Goal: Task Accomplishment & Management: Use online tool/utility

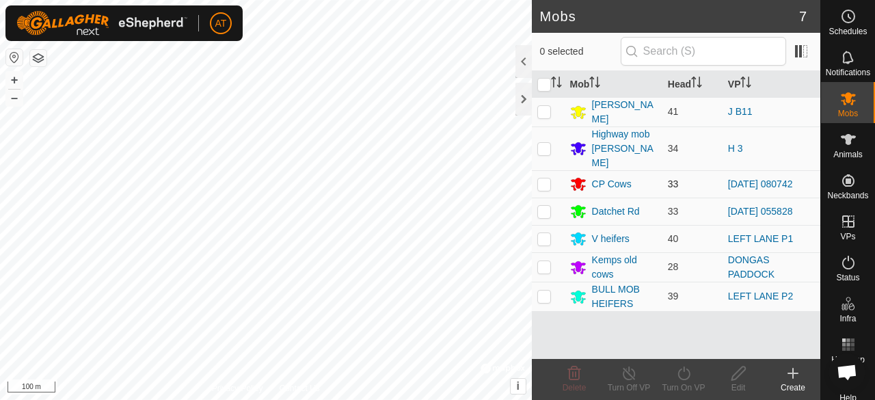
click at [540, 179] on p-checkbox at bounding box center [545, 184] width 14 height 11
checkbox input "true"
click at [819, 225] on td "LEFT LANE P1" at bounding box center [772, 238] width 98 height 27
click at [836, 248] on div "Status" at bounding box center [848, 266] width 54 height 41
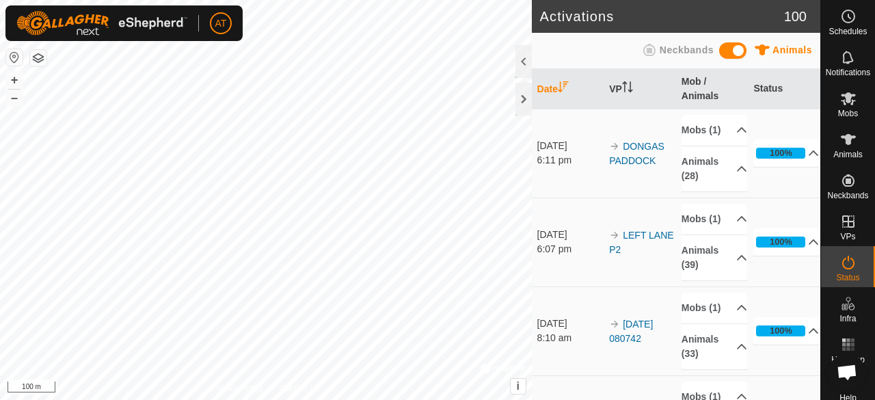
click at [849, 101] on icon at bounding box center [848, 98] width 15 height 13
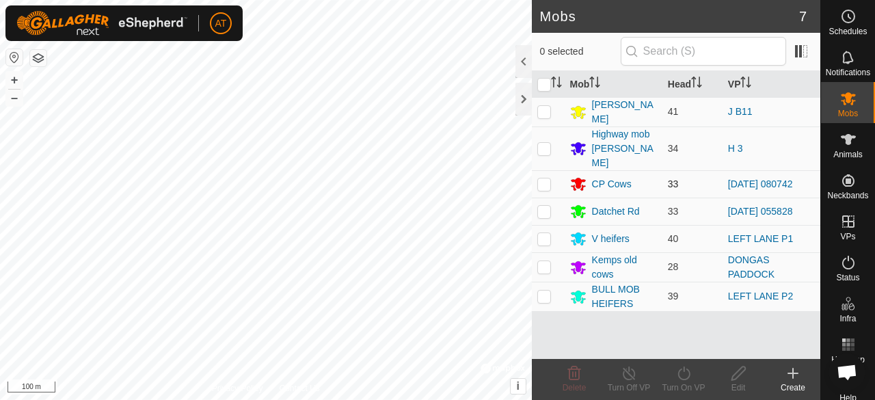
click at [551, 170] on td at bounding box center [548, 183] width 33 height 27
checkbox input "true"
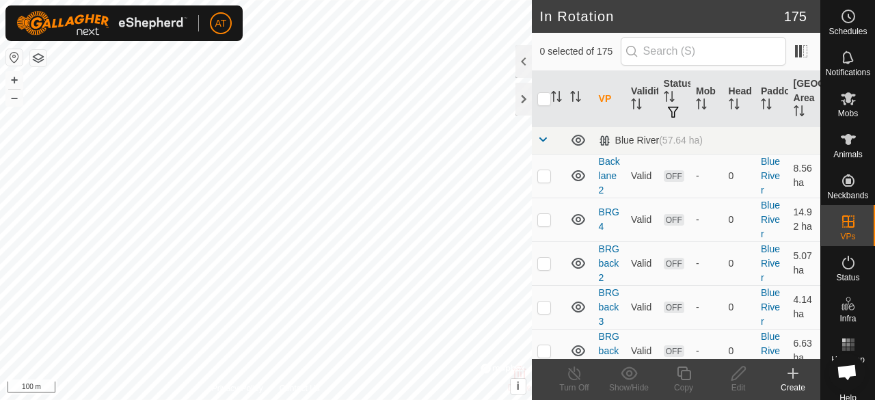
click at [796, 382] on div "Create" at bounding box center [793, 388] width 55 height 12
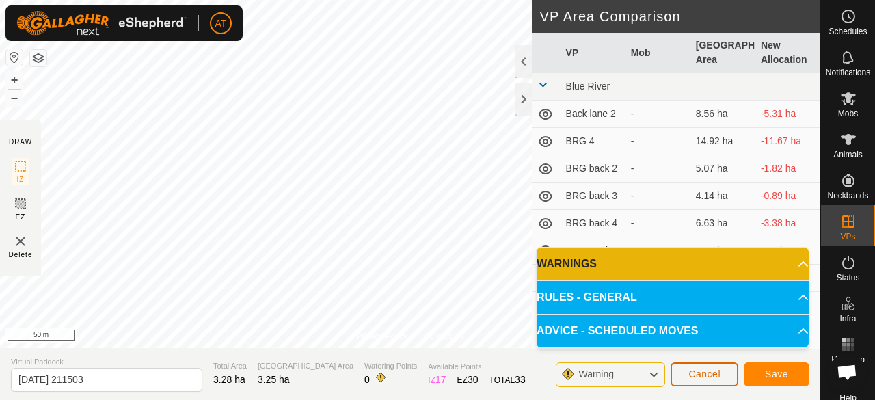
click at [713, 370] on span "Cancel" at bounding box center [705, 374] width 32 height 11
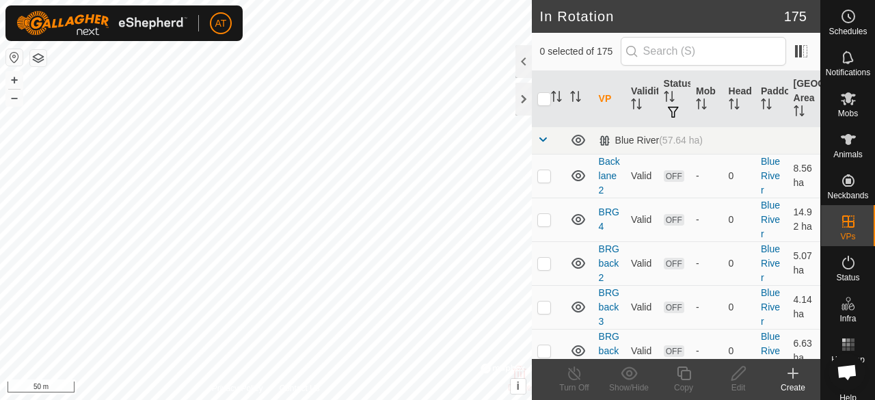
click at [796, 393] on div "Create" at bounding box center [793, 388] width 55 height 12
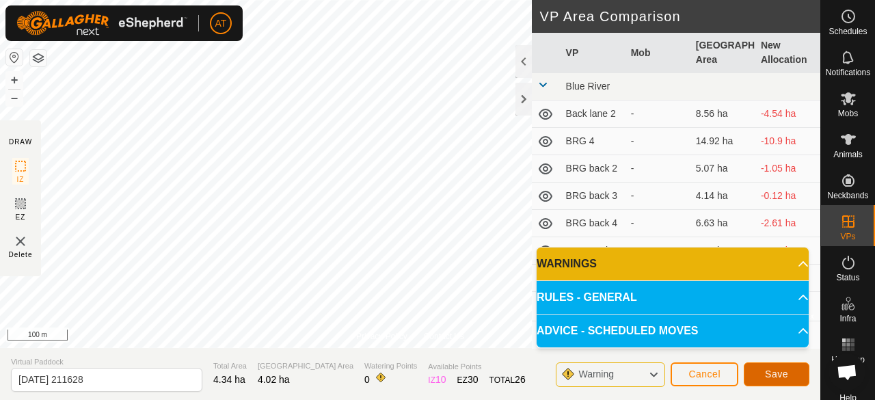
click at [770, 378] on span "Save" at bounding box center [776, 374] width 23 height 11
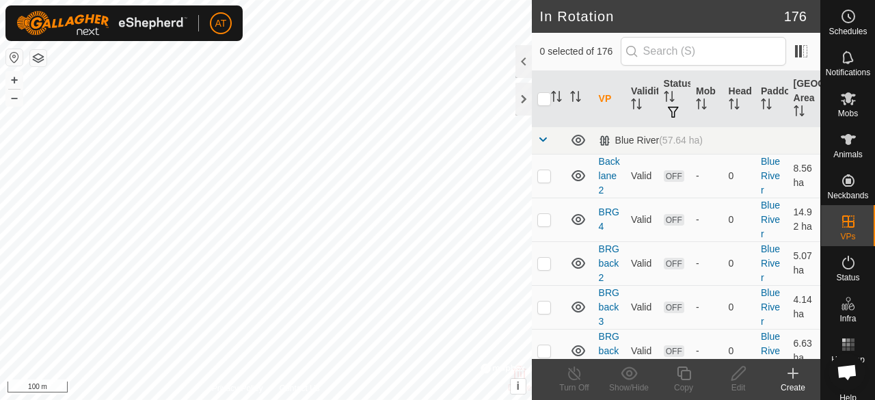
click at [845, 111] on span "Mobs" at bounding box center [849, 113] width 20 height 8
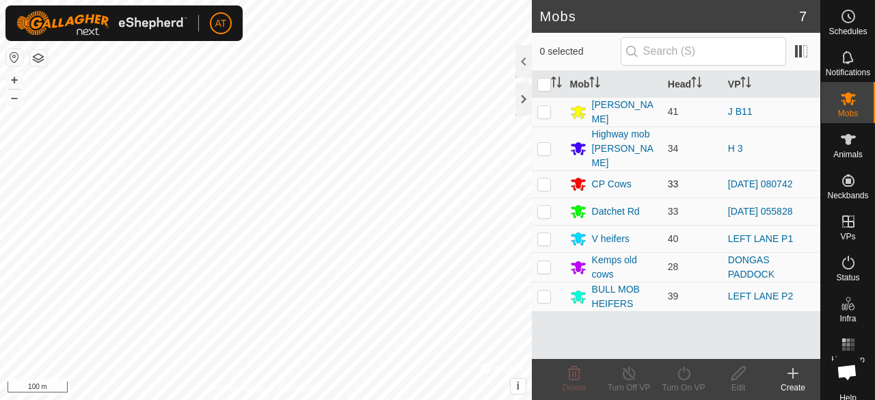
click at [548, 179] on p-checkbox at bounding box center [545, 184] width 14 height 11
checkbox input "true"
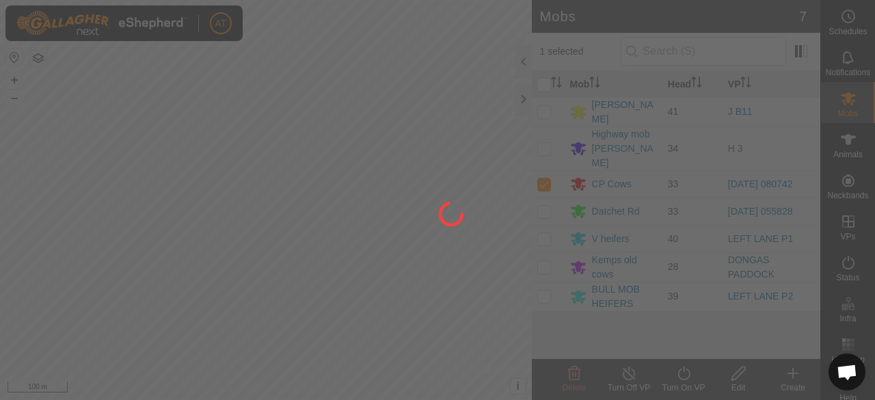
click at [849, 226] on div at bounding box center [437, 200] width 875 height 400
click at [841, 96] on div at bounding box center [437, 200] width 875 height 400
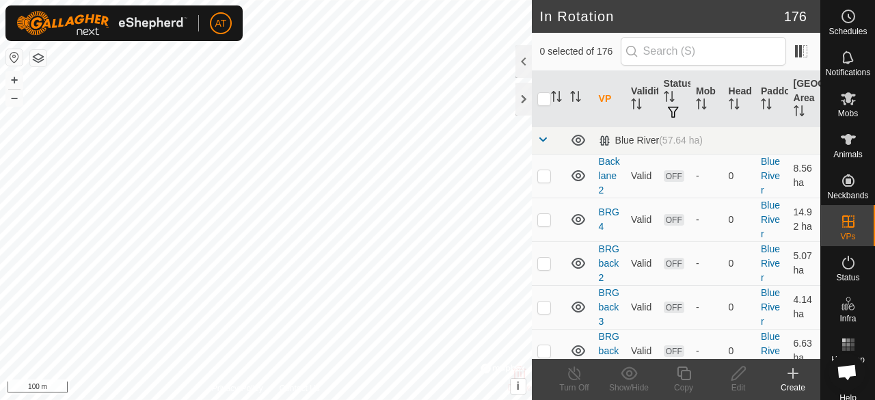
click at [850, 101] on icon at bounding box center [848, 98] width 15 height 13
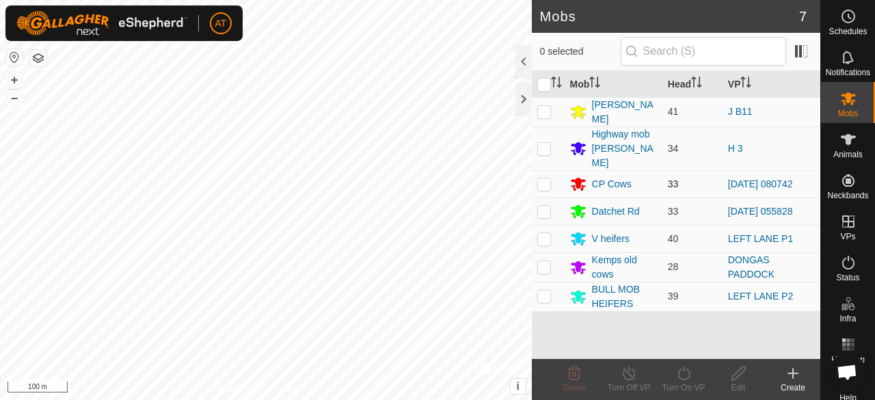
click at [546, 179] on p-checkbox at bounding box center [545, 184] width 14 height 11
checkbox input "true"
click at [688, 380] on icon at bounding box center [684, 373] width 17 height 16
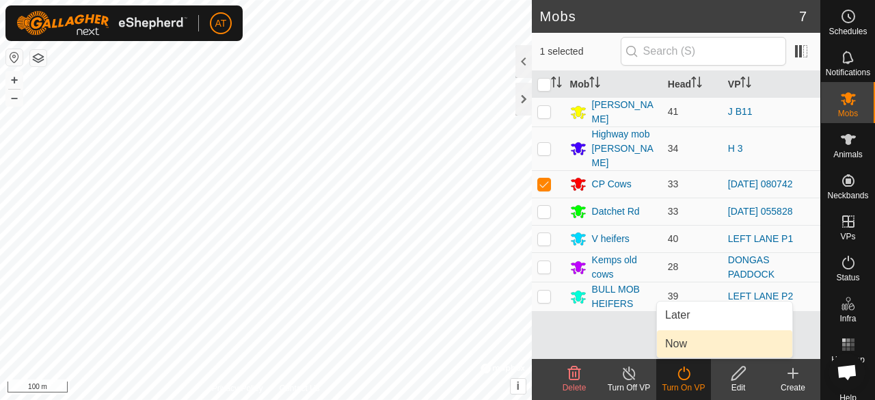
click at [683, 343] on span "Now" at bounding box center [676, 344] width 22 height 16
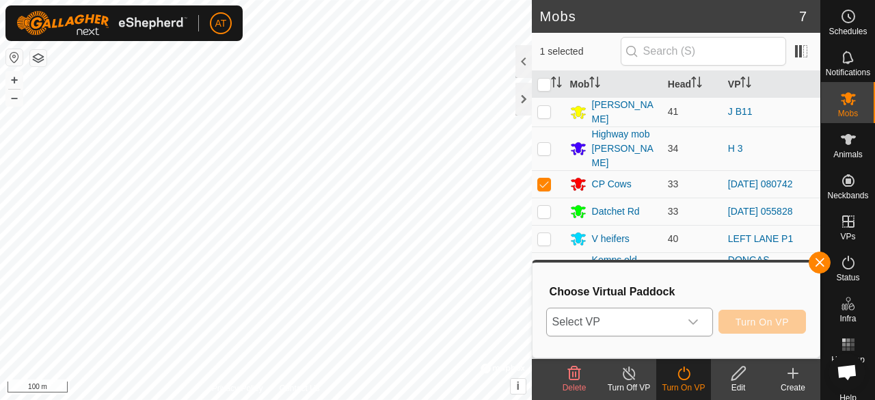
click at [617, 327] on span "Select VP" at bounding box center [613, 321] width 133 height 27
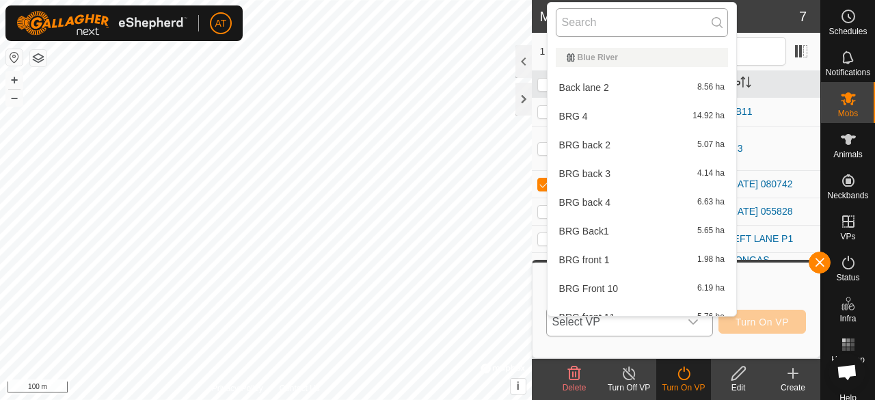
click at [605, 18] on input "text" at bounding box center [642, 22] width 172 height 29
click at [620, 21] on input "text" at bounding box center [642, 22] width 172 height 29
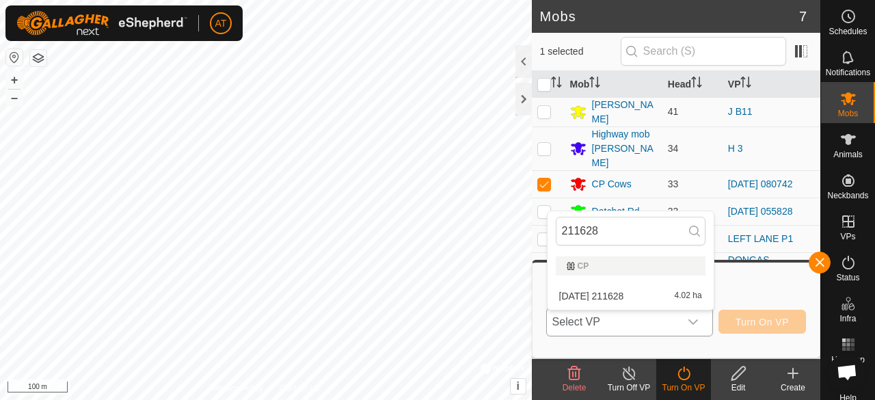
type input "211628"
click at [624, 297] on span "[DATE] 211628" at bounding box center [591, 296] width 65 height 10
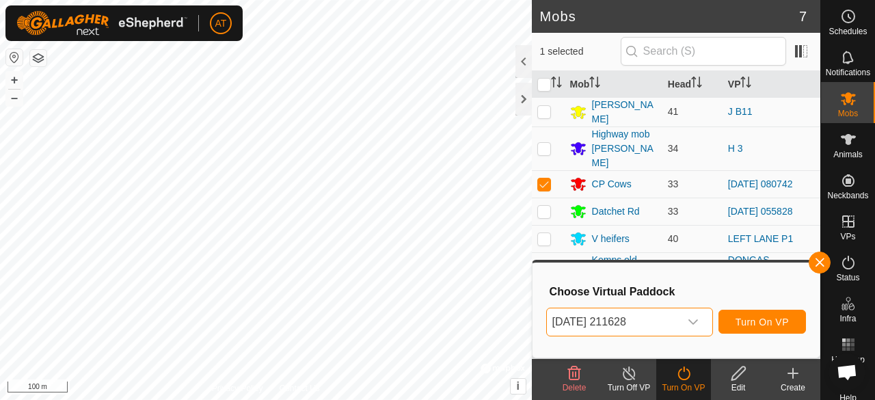
click at [732, 381] on icon at bounding box center [738, 373] width 17 height 16
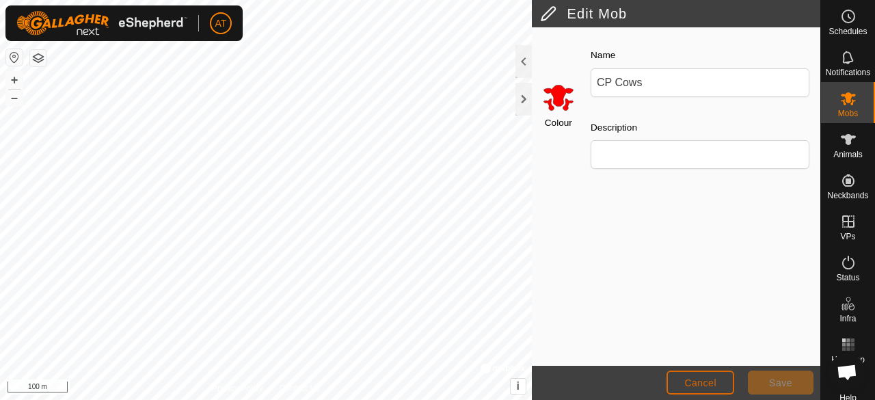
click at [688, 391] on button "Cancel" at bounding box center [701, 383] width 68 height 24
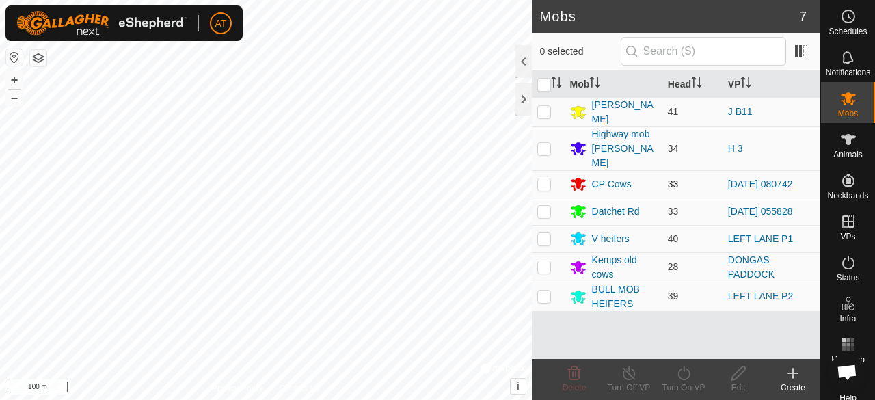
click at [544, 179] on p-checkbox at bounding box center [545, 184] width 14 height 11
checkbox input "true"
click at [689, 378] on icon at bounding box center [684, 373] width 17 height 16
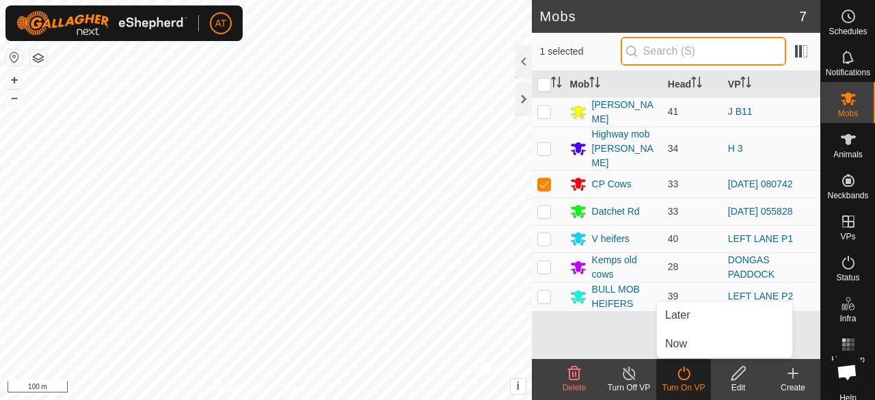
click at [674, 51] on input "text" at bounding box center [704, 51] width 166 height 29
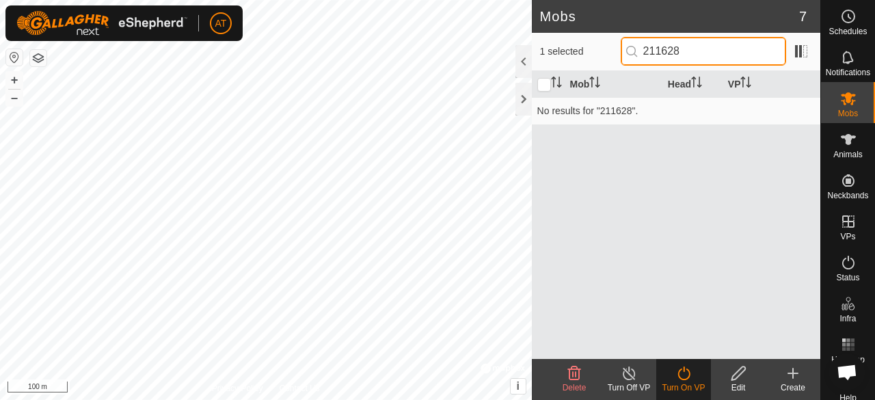
type input "211628"
click at [841, 104] on icon at bounding box center [849, 98] width 16 height 16
click at [843, 109] on span "Mobs" at bounding box center [849, 113] width 20 height 8
click at [527, 103] on div at bounding box center [524, 99] width 16 height 33
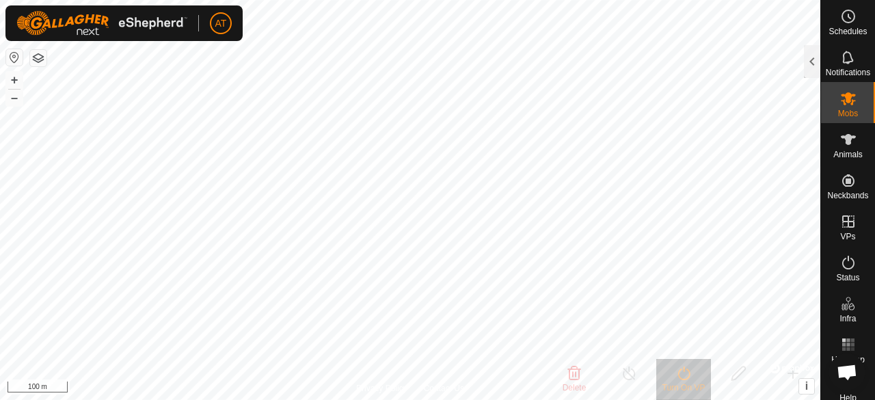
click at [844, 104] on icon at bounding box center [849, 98] width 16 height 16
click at [847, 109] on span "Mobs" at bounding box center [849, 113] width 20 height 8
click at [810, 61] on div at bounding box center [812, 61] width 16 height 33
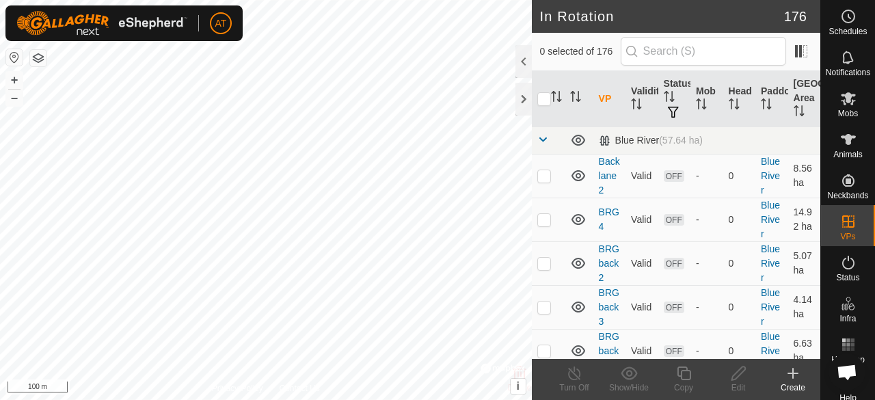
click at [839, 111] on span "Mobs" at bounding box center [849, 113] width 20 height 8
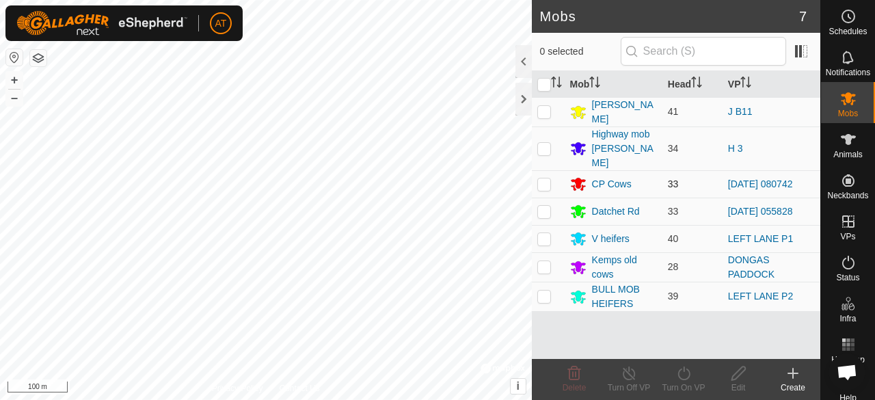
click at [540, 179] on p-checkbox at bounding box center [545, 184] width 14 height 11
checkbox input "true"
click at [686, 380] on icon at bounding box center [684, 373] width 17 height 16
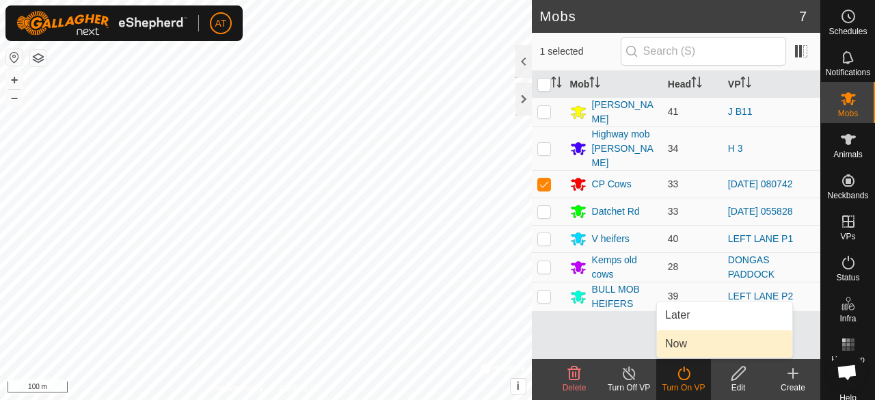
click at [686, 349] on span "Now" at bounding box center [676, 344] width 22 height 16
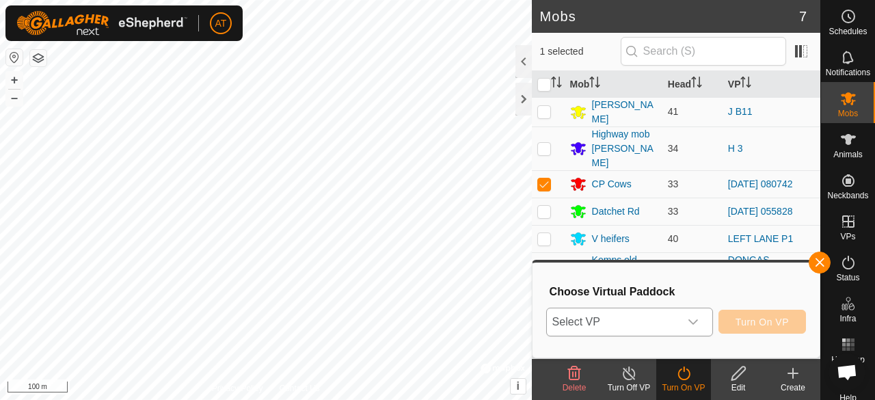
click at [629, 334] on span "Select VP" at bounding box center [613, 321] width 133 height 27
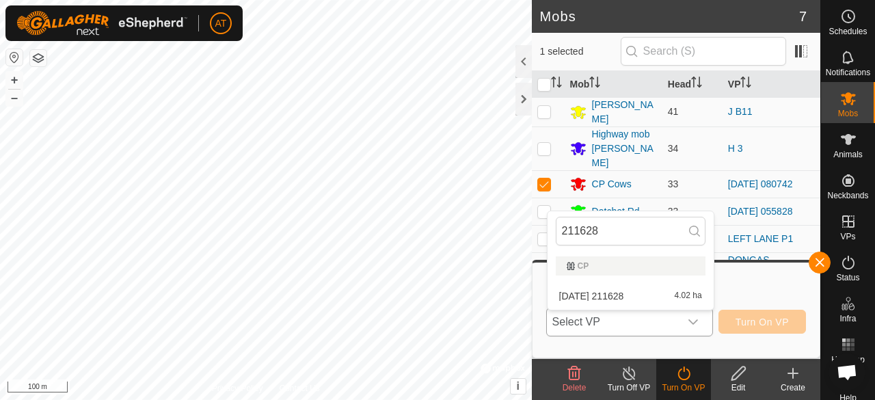
type input "211628"
click at [613, 298] on span "[DATE] 211628" at bounding box center [591, 296] width 65 height 10
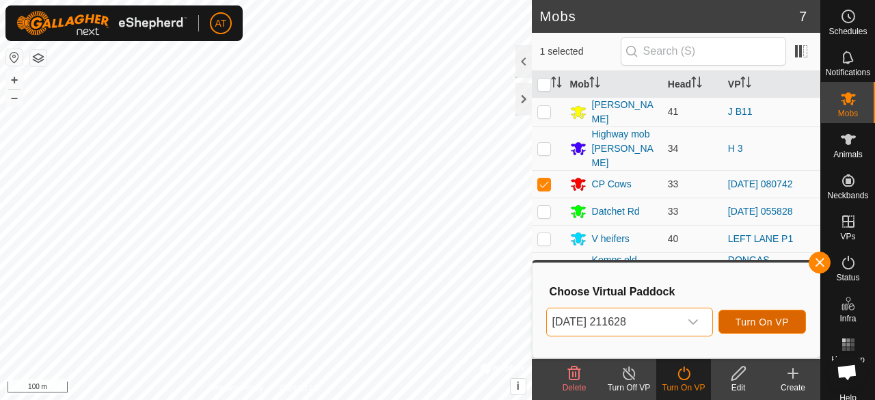
click at [780, 326] on span "Turn On VP" at bounding box center [762, 322] width 53 height 11
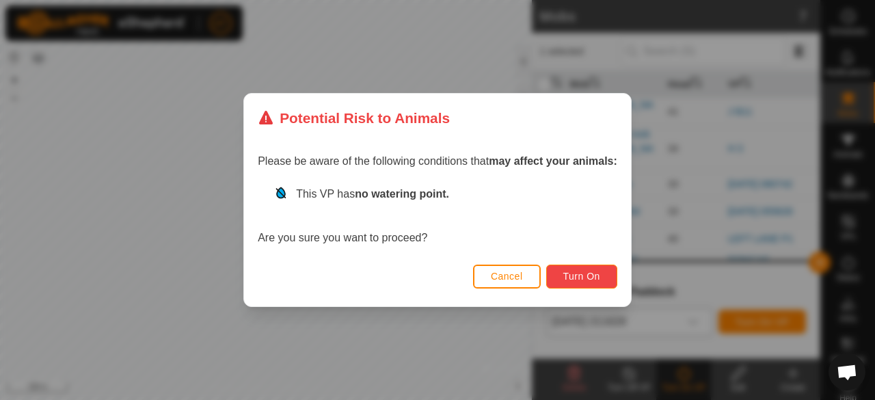
click at [581, 278] on span "Turn On" at bounding box center [582, 276] width 37 height 11
